Goal: Consume media (video, audio)

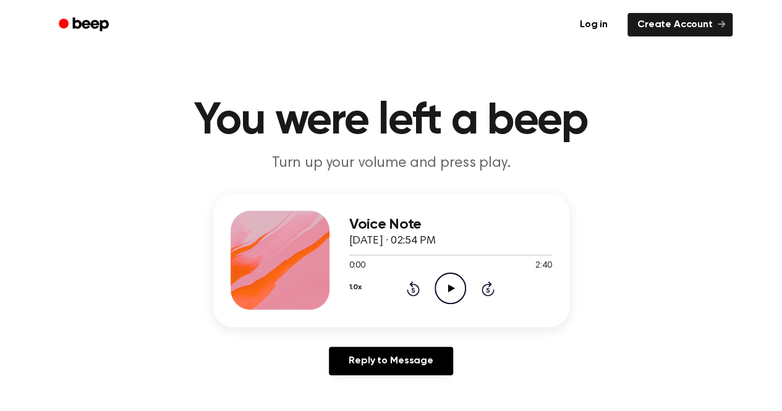
click at [447, 295] on icon "Play Audio" at bounding box center [450, 289] width 32 height 32
click at [447, 295] on icon "Pause Audio" at bounding box center [450, 289] width 32 height 32
drag, startPoint x: 356, startPoint y: 255, endPoint x: 276, endPoint y: 263, distance: 80.7
click at [276, 263] on div "Voice Note [DATE] · 02:54 PM 0:07 2:40 Your browser does not support the [objec…" at bounding box center [391, 259] width 356 height 133
click at [504, 175] on main "You were left a beep Turn up your volume and press play. Voice Note [DATE] · 02…" at bounding box center [391, 381] width 782 height 762
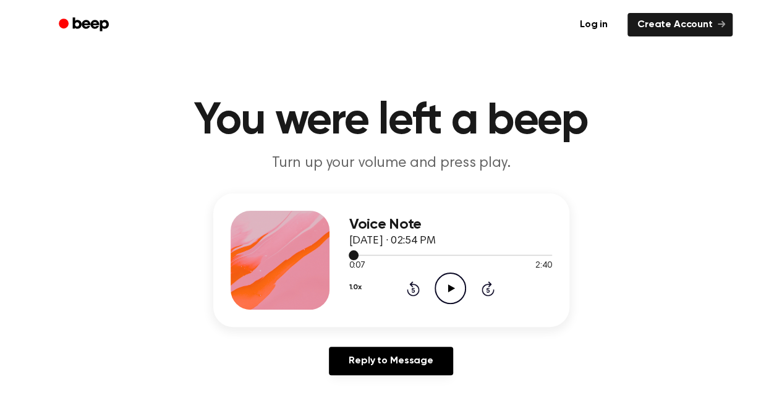
click at [351, 254] on span at bounding box center [354, 255] width 10 height 10
click at [449, 290] on icon at bounding box center [451, 288] width 7 height 8
click at [449, 290] on icon at bounding box center [450, 288] width 6 height 8
click at [349, 253] on span at bounding box center [349, 255] width 10 height 10
click at [449, 288] on icon at bounding box center [451, 288] width 7 height 8
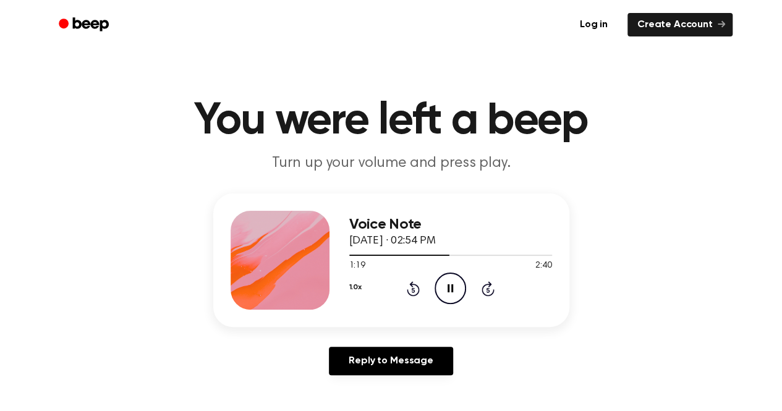
click at [449, 288] on icon at bounding box center [450, 288] width 6 height 8
click at [447, 288] on icon "Play Audio" at bounding box center [450, 289] width 32 height 32
click at [447, 288] on icon at bounding box center [450, 288] width 6 height 8
click at [764, 235] on div "Voice Note [DATE] · 02:54 PM 1:58 2:40 Your browser does not support the [objec…" at bounding box center [391, 289] width 752 height 192
click at [372, 256] on div at bounding box center [450, 255] width 203 height 10
